Goal: Entertainment & Leisure: Consume media (video, audio)

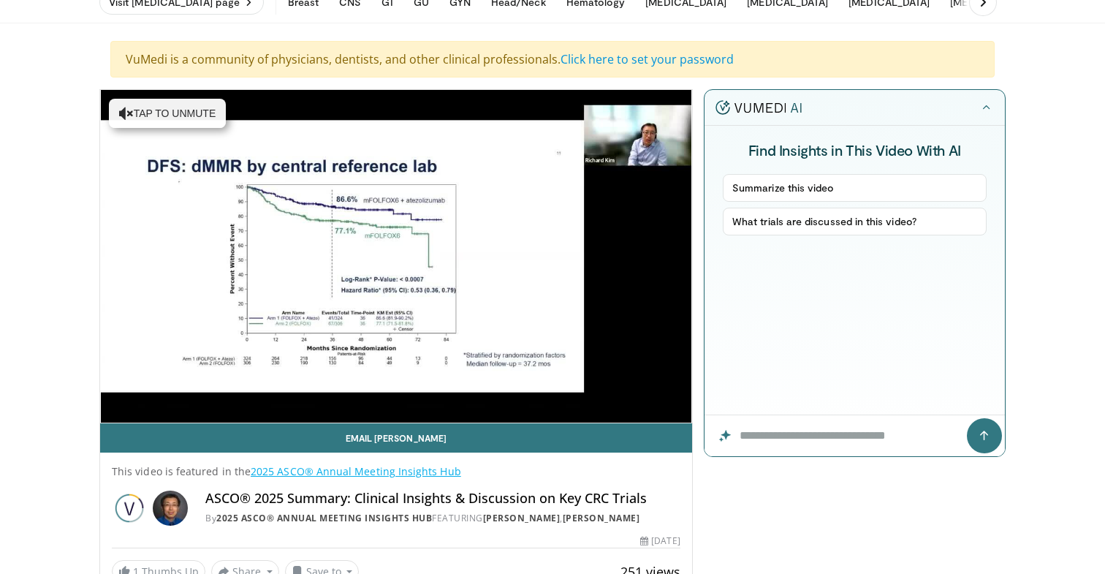
scroll to position [17, 0]
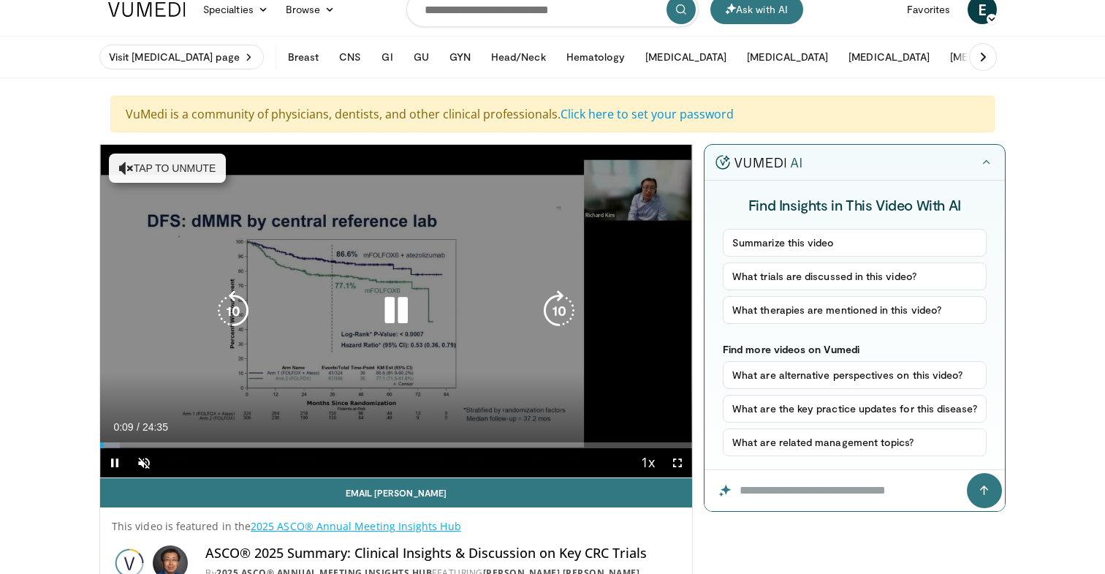
click at [402, 308] on icon "Video Player" at bounding box center [396, 310] width 41 height 41
